Goal: Information Seeking & Learning: Learn about a topic

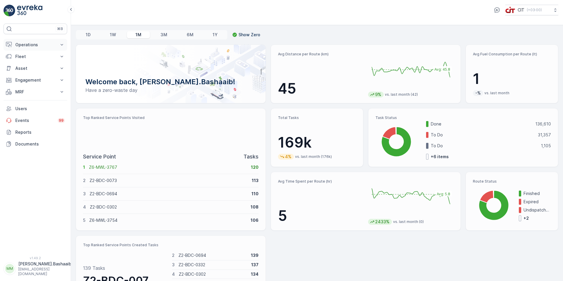
click at [20, 44] on p "Operations" at bounding box center [35, 45] width 40 height 6
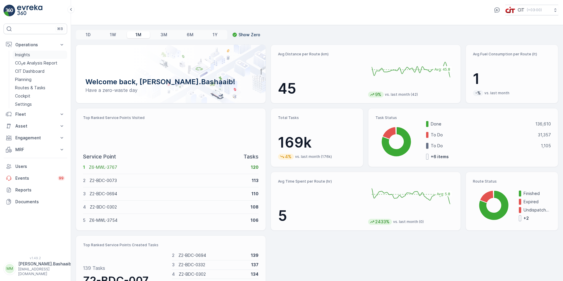
click at [23, 54] on p "Insights" at bounding box center [22, 55] width 15 height 6
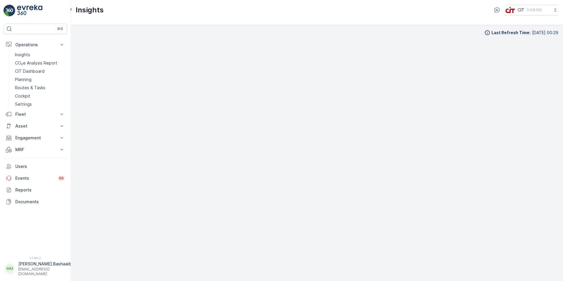
scroll to position [6, 0]
click at [54, 272] on p "[EMAIL_ADDRESS][DOMAIN_NAME]" at bounding box center [44, 271] width 53 height 9
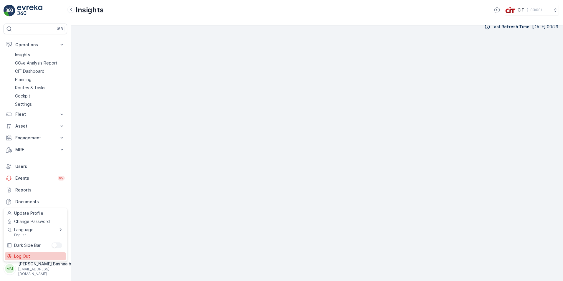
click at [42, 254] on div "Log Out" at bounding box center [35, 256] width 61 height 8
